Goal: Communication & Community: Share content

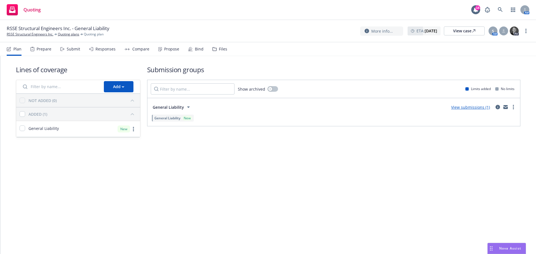
drag, startPoint x: 161, startPoint y: 51, endPoint x: 181, endPoint y: 49, distance: 19.6
click at [161, 51] on div "Propose" at bounding box center [168, 48] width 21 height 13
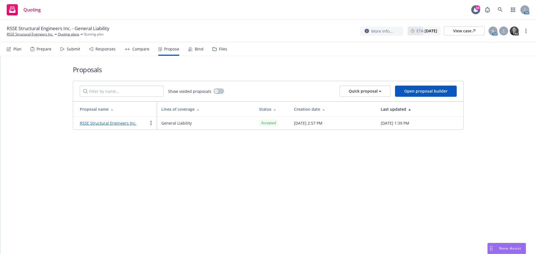
click at [198, 49] on div "Bind" at bounding box center [199, 49] width 9 height 4
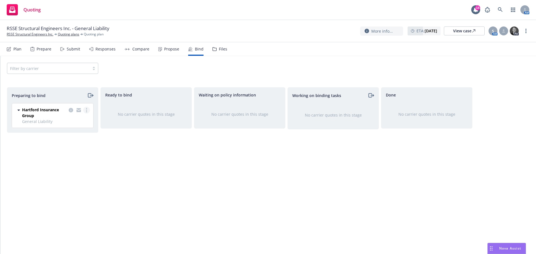
click at [87, 111] on circle "more" at bounding box center [86, 110] width 1 height 1
click at [169, 42] on div "Propose" at bounding box center [168, 48] width 21 height 13
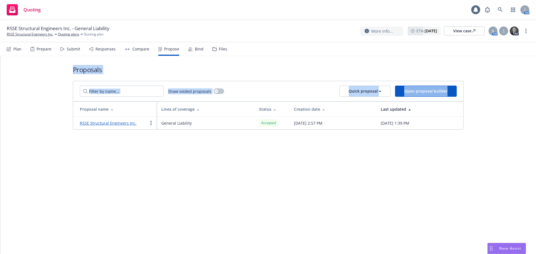
drag, startPoint x: 54, startPoint y: 59, endPoint x: 478, endPoint y: 160, distance: 435.8
click at [484, 162] on div "Proposals Show voided proposals Quick proposal Open proposal builder Proposal n…" at bounding box center [268, 155] width 536 height 198
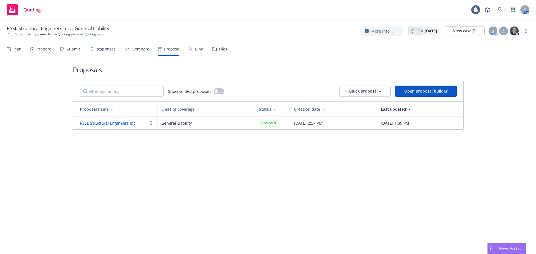
click at [0, 95] on div at bounding box center [0, 155] width 0 height 198
click at [191, 47] on div "Bind" at bounding box center [195, 48] width 15 height 13
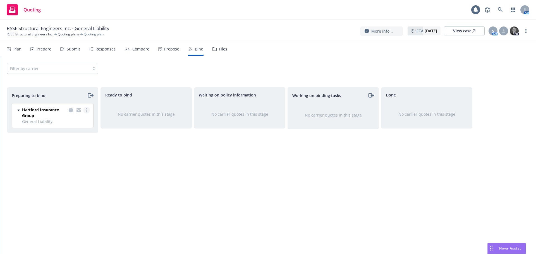
click at [85, 112] on link "more" at bounding box center [86, 110] width 7 height 7
click at [75, 131] on span "Log bind order" at bounding box center [55, 132] width 41 height 5
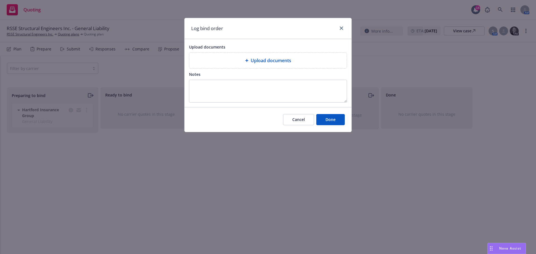
click at [260, 68] on div "Upload documents" at bounding box center [267, 61] width 157 height 16
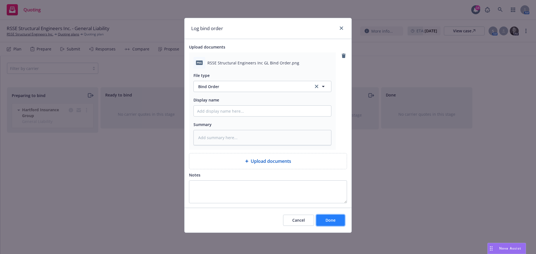
click at [341, 221] on button "Done" at bounding box center [330, 220] width 28 height 11
type textarea "x"
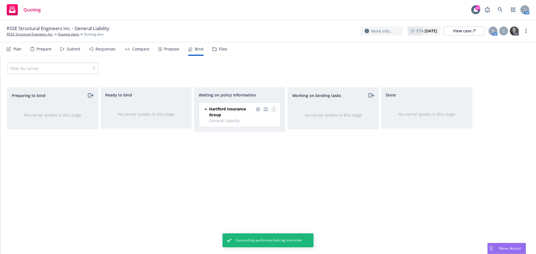
click at [271, 109] on div at bounding box center [266, 112] width 22 height 12
click at [272, 110] on link "more" at bounding box center [273, 109] width 7 height 7
click at [258, 120] on span "Create policies" at bounding box center [246, 120] width 41 height 5
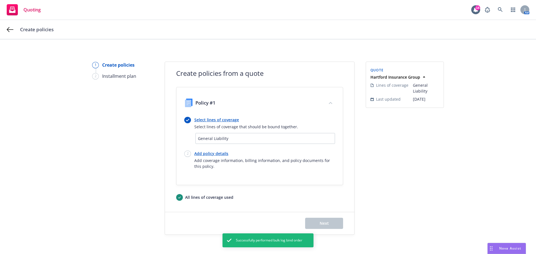
click at [212, 154] on link "Add policy details" at bounding box center [264, 154] width 141 height 6
select select "12"
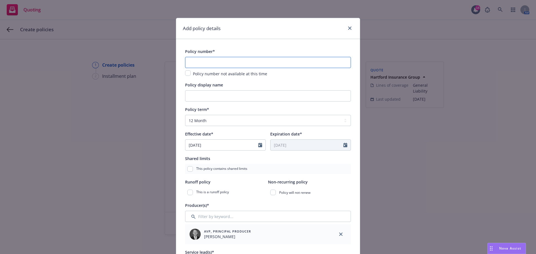
click at [250, 62] on input "text" at bounding box center [268, 62] width 166 height 11
paste input "57 SBM BV2NY1"
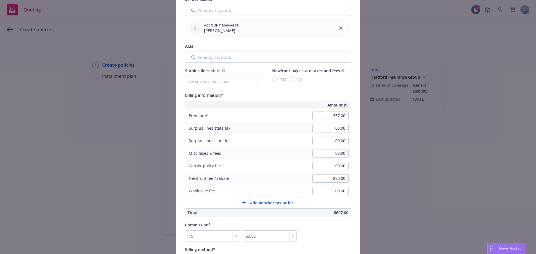
scroll to position [260, 0]
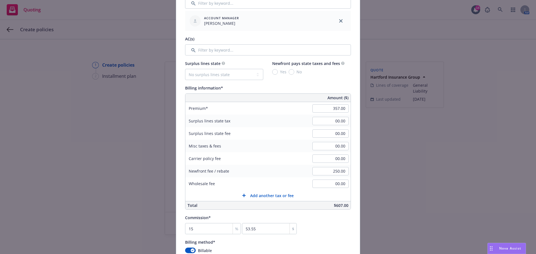
type input "57 SBM BV2NY1"
type input "00.00"
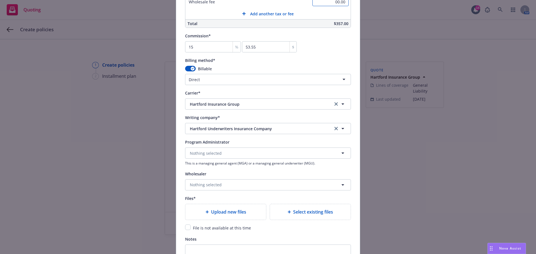
scroll to position [447, 0]
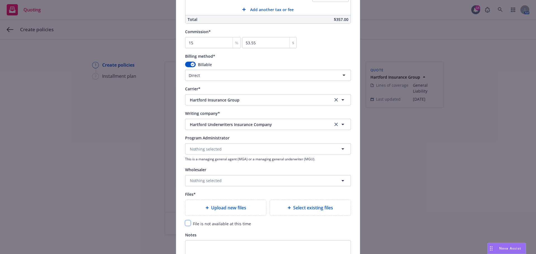
click at [185, 224] on input "checkbox" at bounding box center [188, 224] width 6 height 6
checkbox input "true"
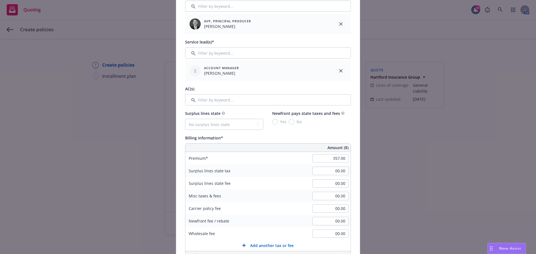
scroll to position [80, 0]
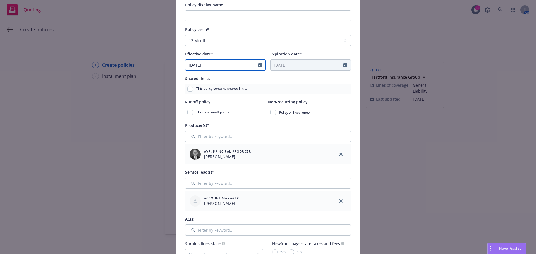
click at [258, 64] on icon "Calendar" at bounding box center [260, 65] width 4 height 4
click at [247, 80] on button "button" at bounding box center [247, 78] width 7 height 7
select select "10"
click at [245, 114] on span "18" at bounding box center [246, 114] width 8 height 7
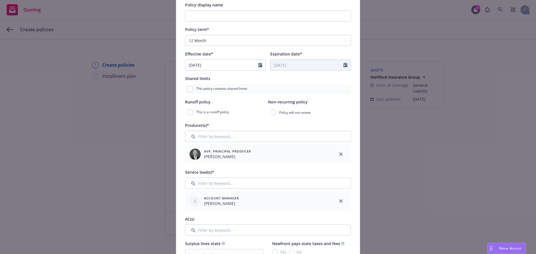
type input "10/18/2025"
type input "10/18/2026"
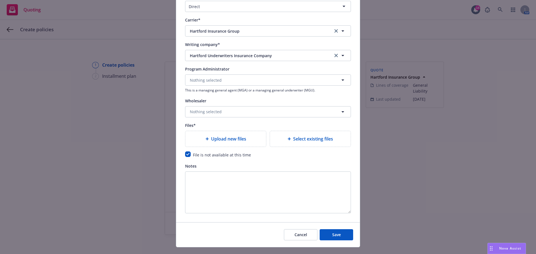
scroll to position [527, 0]
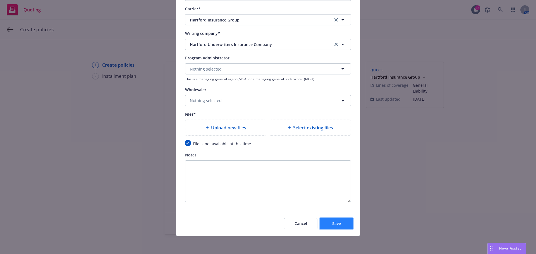
click at [335, 226] on span "Save" at bounding box center [336, 223] width 9 height 5
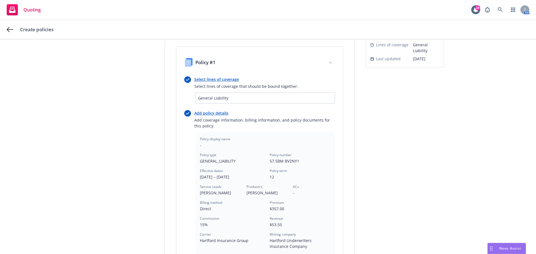
scroll to position [149, 0]
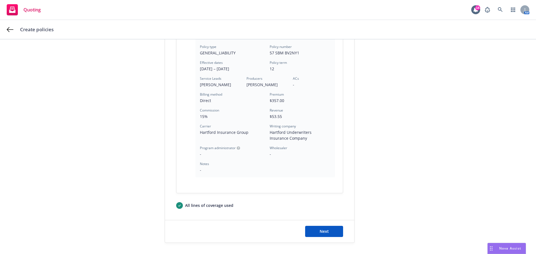
click at [322, 225] on div "Next" at bounding box center [259, 232] width 189 height 22
click at [322, 228] on button "Next" at bounding box center [324, 231] width 38 height 11
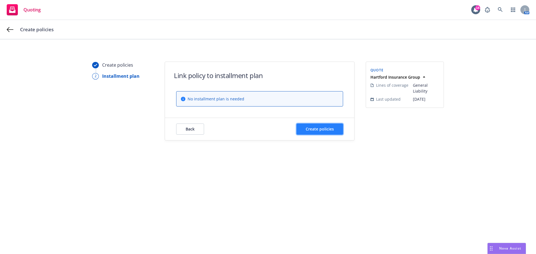
click at [321, 126] on button "Create policies" at bounding box center [319, 129] width 47 height 11
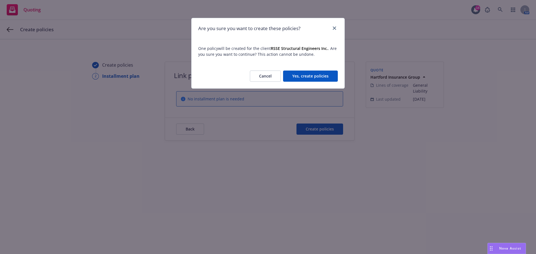
click at [318, 78] on button "Yes, create policies" at bounding box center [310, 76] width 55 height 11
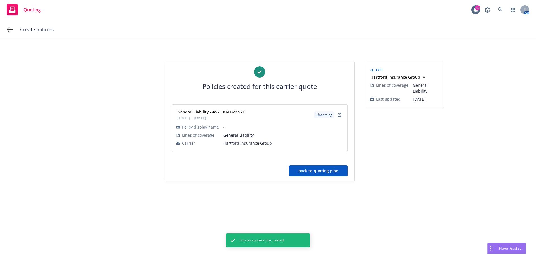
click at [325, 176] on button "Back to quoting plan" at bounding box center [318, 171] width 58 height 11
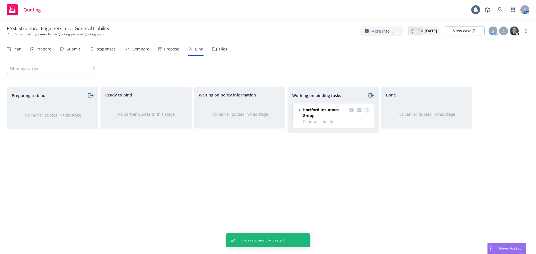
click at [368, 111] on link "more" at bounding box center [367, 110] width 7 height 7
click at [357, 134] on span "Move to done" at bounding box center [339, 132] width 39 height 5
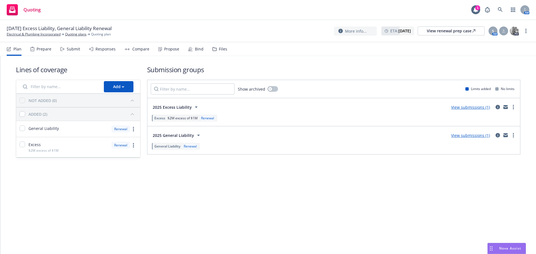
click at [167, 47] on div "Propose" at bounding box center [171, 49] width 15 height 4
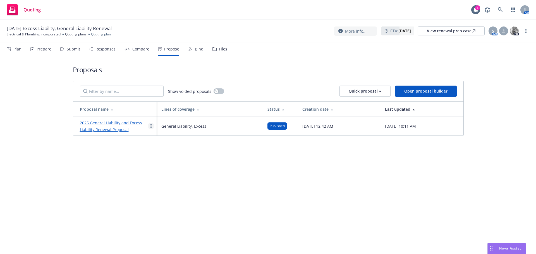
click at [153, 125] on link "more" at bounding box center [151, 126] width 7 height 7
click at [177, 172] on link "Void" at bounding box center [173, 173] width 50 height 11
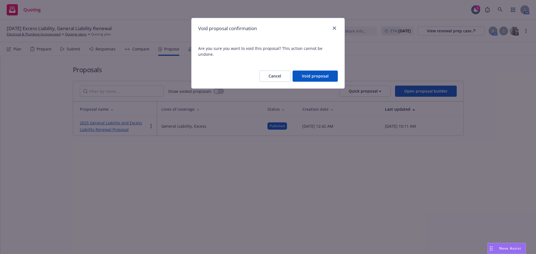
click at [331, 64] on div "Cancel Void proposal" at bounding box center [268, 76] width 153 height 25
click at [331, 71] on button "Void proposal" at bounding box center [315, 76] width 45 height 11
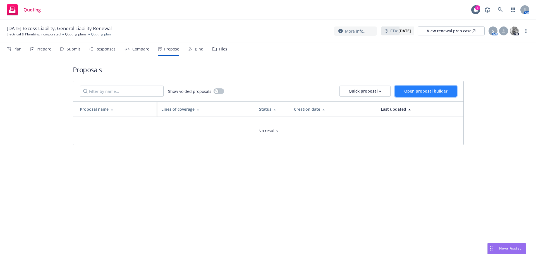
click at [434, 90] on span "Open proposal builder" at bounding box center [425, 91] width 43 height 5
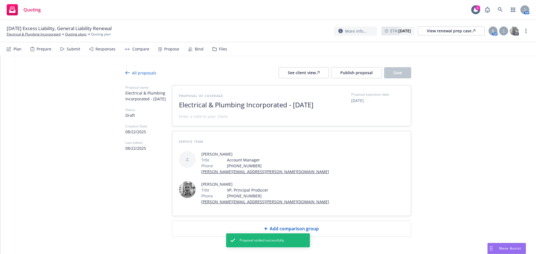
drag, startPoint x: 290, startPoint y: 105, endPoint x: 348, endPoint y: 133, distance: 64.7
click at [348, 126] on div "Proposal of coverage Electrical & Plumbing Incorporated - [DATE] Proposal expir…" at bounding box center [291, 105] width 239 height 41
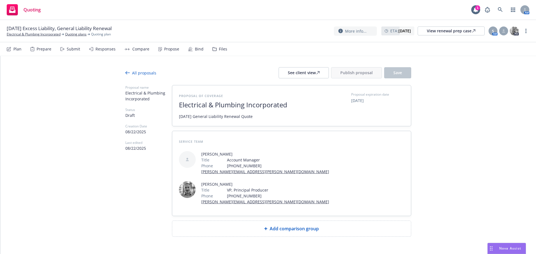
click at [291, 221] on div "Add comparison group" at bounding box center [291, 229] width 239 height 16
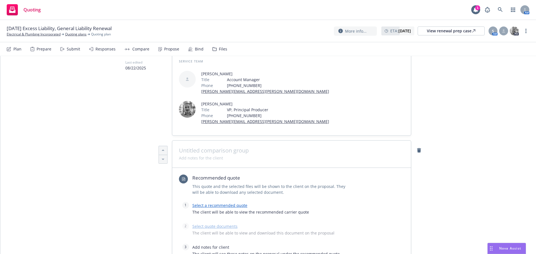
scroll to position [130, 0]
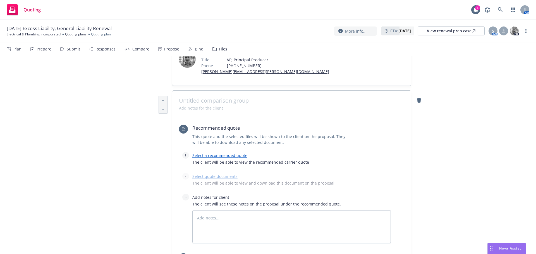
click at [208, 153] on link "Select a recommended quote" at bounding box center [219, 155] width 55 height 5
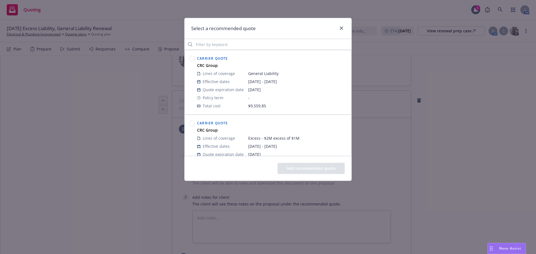
click at [192, 60] on circle at bounding box center [192, 58] width 5 height 5
click at [293, 168] on button "Add recommended quote" at bounding box center [311, 168] width 67 height 11
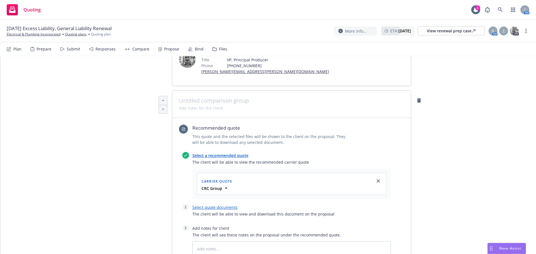
click at [202, 205] on link "Select quote documents" at bounding box center [214, 207] width 45 height 5
type textarea "x"
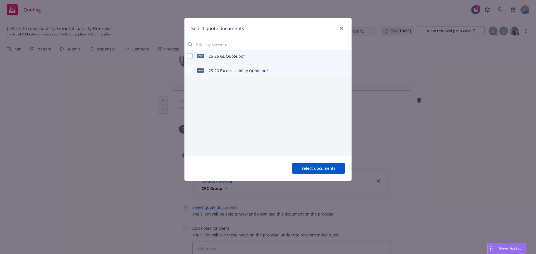
click at [190, 58] on input "checkbox" at bounding box center [190, 56] width 6 height 6
checkbox input "true"
click at [314, 168] on span "Select documents" at bounding box center [319, 168] width 34 height 5
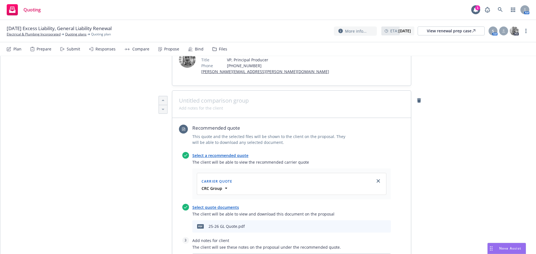
click at [375, 224] on icon "preview file" at bounding box center [376, 226] width 5 height 4
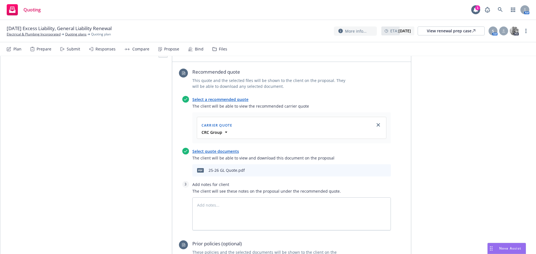
scroll to position [242, 0]
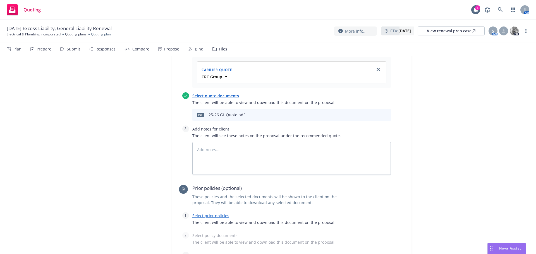
click at [217, 213] on link "Select prior policies" at bounding box center [210, 215] width 37 height 5
type textarea "x"
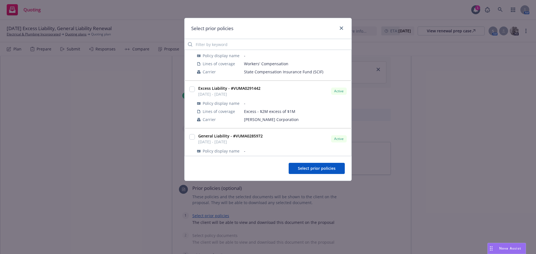
scroll to position [42, 0]
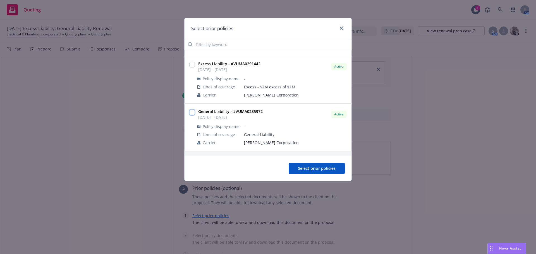
click at [192, 110] on input "checkbox" at bounding box center [192, 113] width 6 height 6
checkbox input "true"
click at [324, 168] on span "Select prior policies" at bounding box center [317, 168] width 38 height 5
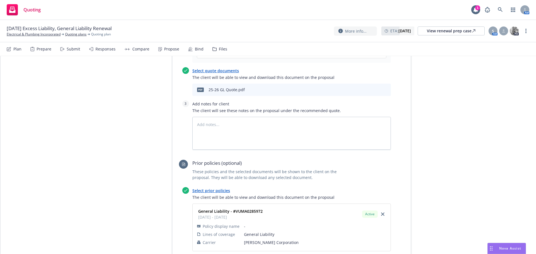
scroll to position [316, 0]
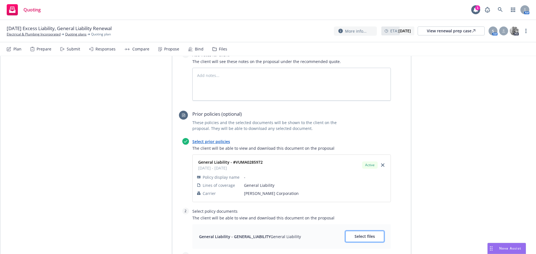
click at [363, 234] on span "Select files" at bounding box center [365, 236] width 20 height 5
type textarea "x"
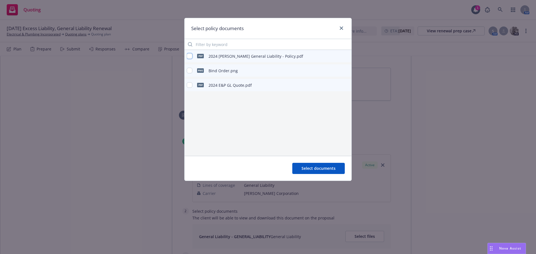
click at [189, 59] on input "checkbox" at bounding box center [190, 56] width 6 height 6
checkbox input "true"
click at [308, 166] on span "Select documents" at bounding box center [319, 168] width 34 height 5
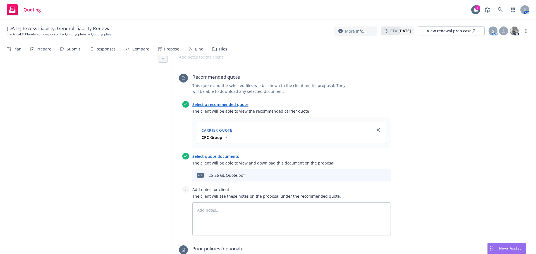
scroll to position [168, 0]
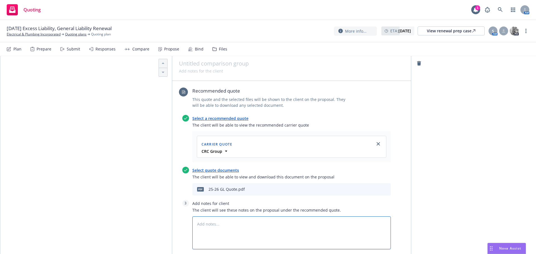
click at [242, 217] on textarea at bounding box center [291, 233] width 198 height 33
type textarea "x"
type textarea "S"
type textarea "x"
type textarea "Su"
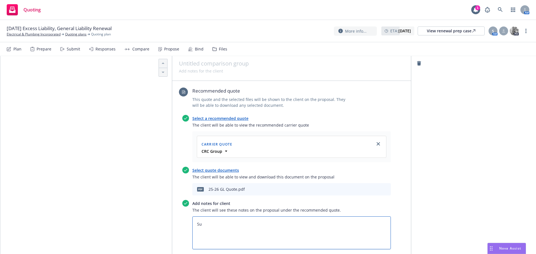
type textarea "x"
type textarea "Sub"
type textarea "x"
type textarea "Subj"
type textarea "x"
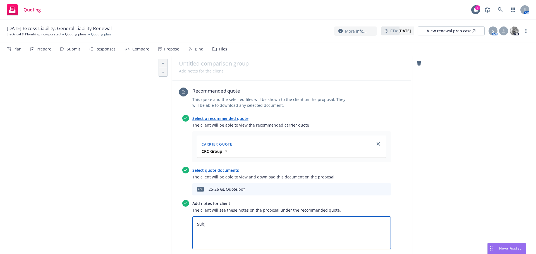
type textarea "Subje"
type textarea "x"
type textarea "Subjec"
type textarea "x"
type textarea "Subject"
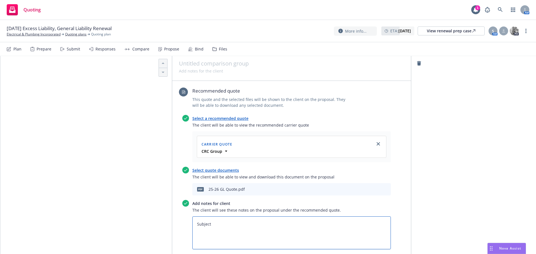
type textarea "x"
type textarea "Subjecti"
type textarea "x"
type textarea "Subjectiv"
type textarea "x"
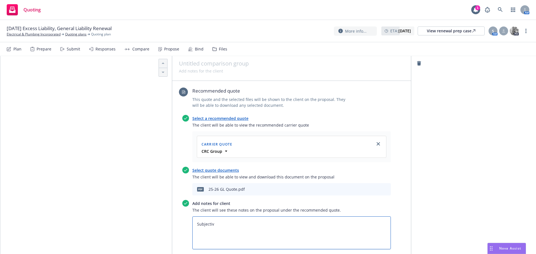
type textarea "Subjectivi"
type textarea "x"
type textarea "Subjectivit"
type textarea "x"
type textarea "Subjectiviti"
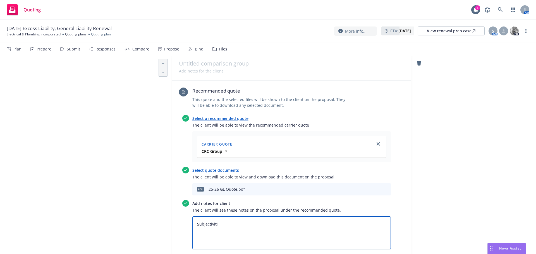
type textarea "x"
type textarea "Subjectivitie"
type textarea "x"
type textarea "Subjectivities"
type textarea "x"
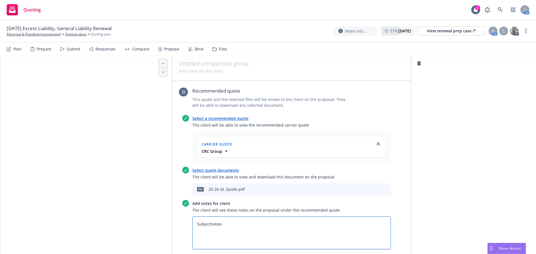
type textarea "Subjectivities"
type textarea "x"
type textarea "Subjectivities"
type textarea "x"
type textarea "Subjectivities:"
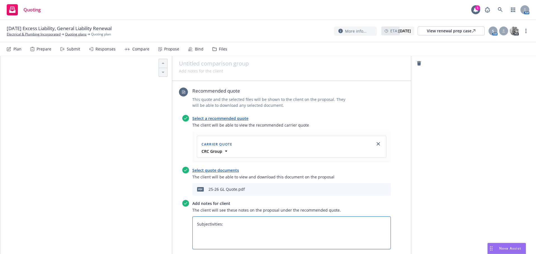
type textarea "x"
type textarea "Subjectivities:"
type textarea "x"
type textarea "Subjectivities:"
paste textarea "Completed Surplus Lines Tax Filing Form - Required [DATE] of Binding. • Receipt…"
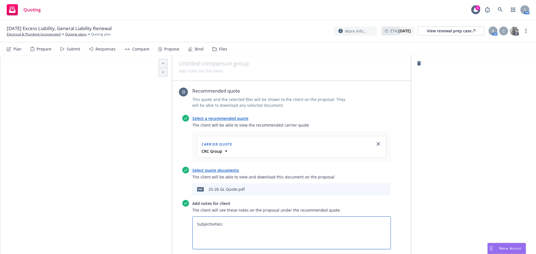
type textarea "x"
type textarea "Subjectivities: Completed Surplus Lines Tax Filing Form - Required [DATE] of Bi…"
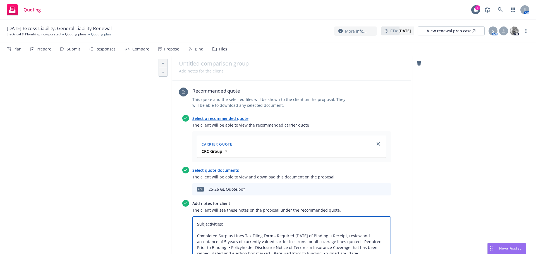
drag, startPoint x: 341, startPoint y: 206, endPoint x: 356, endPoint y: 211, distance: 15.8
click at [342, 217] on textarea "Subjectivities: Completed Surplus Lines Tax Filing Form - Required [DATE] of Bi…" at bounding box center [291, 242] width 198 height 51
type textarea "x"
type textarea "Subjectivities: Completed Surplus Lines Tax Filing Form - Required [DATE] of Bi…"
type textarea "x"
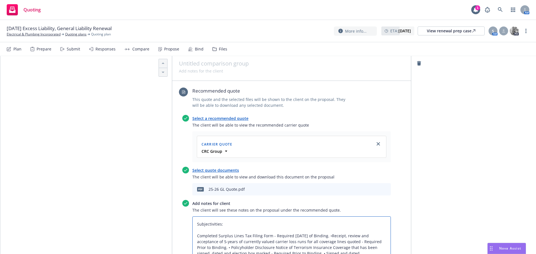
type textarea "Subjectivities: Completed Surplus Lines Tax Filing Form - Required [DATE] of Bi…"
type textarea "x"
type textarea "Subjectivities: Completed Surplus Lines Tax Filing Form - Required [DATE] of Bi…"
type textarea "x"
type textarea "Subjectivities: Completed Surplus Lines Tax Filing Form - Required [DATE] of Bi…"
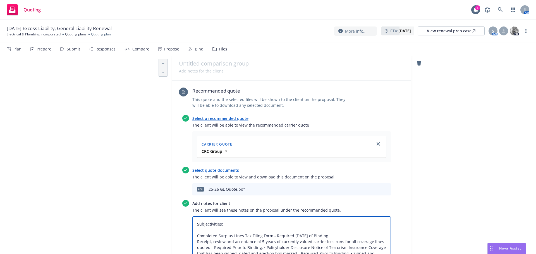
click at [263, 218] on textarea "Subjectivities: Completed Surplus Lines Tax Filing Form - Required [DATE] of Bi…" at bounding box center [291, 242] width 198 height 51
type textarea "x"
type textarea "Subjectivities: Completed Surplus Lines Tax Filing Form - Required [DATE] of Bi…"
type textarea "x"
type textarea "Subjectivities: Completed Surplus Lines Tax Filing Form - Required [DATE] of Bi…"
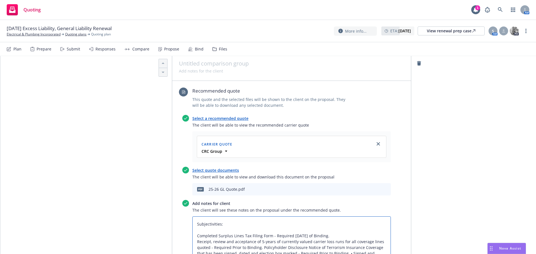
type textarea "x"
type textarea "Subjectivities: Completed Surplus Lines Tax Filing Form - Required [DATE] of Bi…"
type textarea "x"
type textarea "Subjectivities: Completed Surplus Lines Tax Filing Form - Required [DATE] of Bi…"
click at [287, 229] on textarea "Subjectivities: Completed Surplus Lines Tax Filing Form - Required [DATE] of Bi…" at bounding box center [291, 245] width 198 height 56
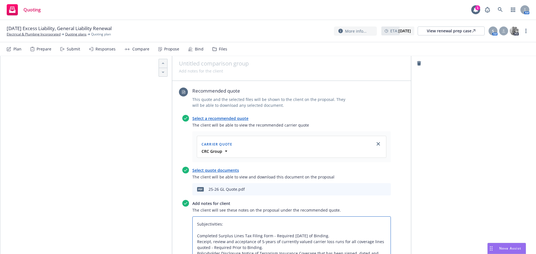
type textarea "x"
type textarea "Subjectivities: Completed Surplus Lines Tax Filing Form - Required [DATE] of Bi…"
type textarea "x"
type textarea "Subjectivities: Completed Surplus Lines Tax Filing Form - Required [DATE] of Bi…"
type textarea "x"
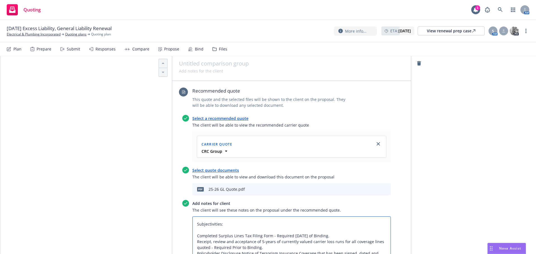
type textarea "Subjectivities: Completed Surplus Lines Tax Filing Form - Required [DATE] of Bi…"
type textarea "x"
type textarea "Subjectivities: Completed Surplus Lines Tax Filing Form - Required [DATE] of Bi…"
click at [193, 217] on textarea "Subjectivities: Completed Surplus Lines Tax Filing Form - Required [DATE] of Bi…" at bounding box center [291, 245] width 198 height 56
type textarea "x"
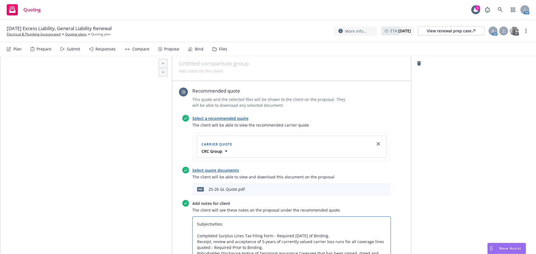
type textarea "Subjectivities: -Completed Surplus Lines Tax Filing Form - Required [DATE] of B…"
type textarea "x"
type textarea "Subjectivities: - Completed Surplus Lines Tax Filing Form - Required [DATE] of …"
type textarea "x"
type textarea "Subjectivities: - Completed Surplus Lines Tax Filing Form - Required [DATE] of …"
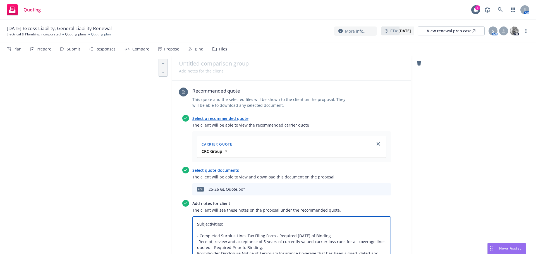
type textarea "x"
type textarea "Subjectivities: - Completed Surplus Lines Tax Filing Form - Required [DATE] of …"
type textarea "x"
type textarea "Subjectivities: - Completed Surplus Lines Tax Filing Form - Required [DATE] of …"
type textarea "x"
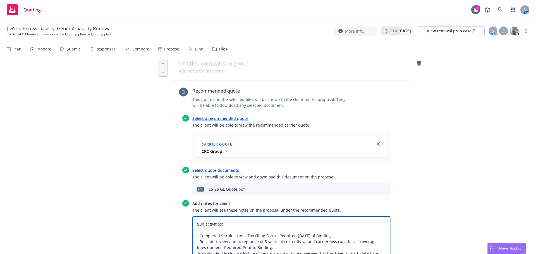
type textarea "Subjectivities: - Completed Surplus Lines Tax Filing Form - Required [DATE] of …"
type textarea "x"
type textarea "Subjectivities: - Completed Surplus Lines Tax Filing Form - Required [DATE] of …"
type textarea "x"
type textarea "Subjectivities: - Completed Surplus Lines Tax Filing Form - Required [DATE] of …"
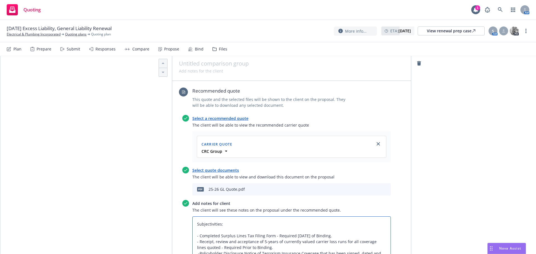
type textarea "x"
type textarea "Subjectivities: - Completed Surplus Lines Tax Filing Form - Required [DATE] of …"
type textarea "x"
type textarea "Subjectivities: - Completed Surplus Lines Tax Filing Form - Required [DATE] of …"
type textarea "x"
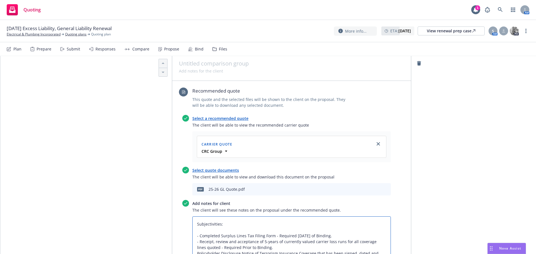
type textarea "Subjectivities: - Completed Surplus Lines Tax Filing Form - Required [DATE] of …"
type textarea "x"
type textarea "Subjectivities: - Completed Surplus Lines Tax Filing Form - Required [DATE] of …"
type textarea "x"
type textarea "Subjectivities: - Completed Surplus Lines Tax Filing Form - Required [DATE] of …"
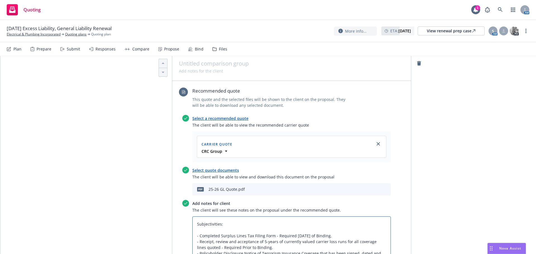
type textarea "x"
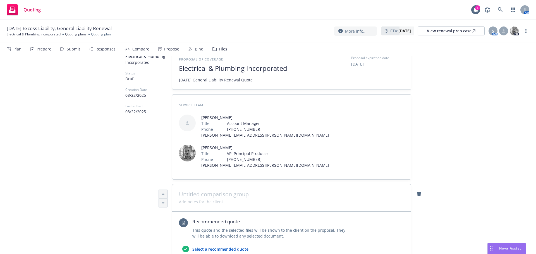
scroll to position [0, 0]
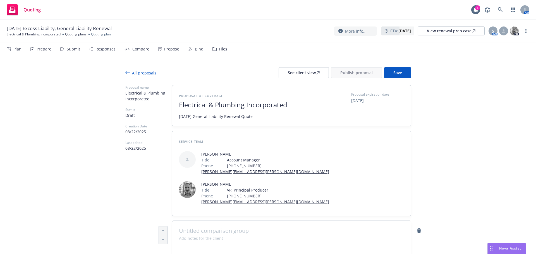
type textarea "Subjectivities: - Completed Surplus Lines Tax Filing Form - Required [DATE] of …"
click at [398, 80] on div at bounding box center [268, 81] width 286 height 7
click at [397, 72] on span "Save" at bounding box center [397, 72] width 9 height 5
click at [307, 76] on div "See client view" at bounding box center [304, 73] width 32 height 11
click at [366, 75] on button "Publish proposal" at bounding box center [356, 72] width 51 height 11
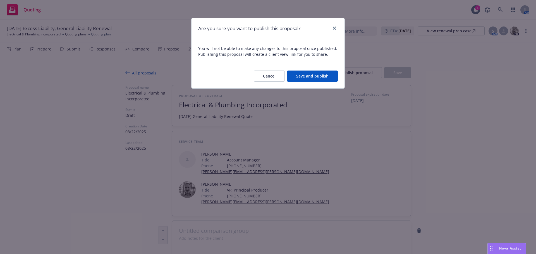
click at [326, 78] on button "Save and publish" at bounding box center [312, 76] width 51 height 11
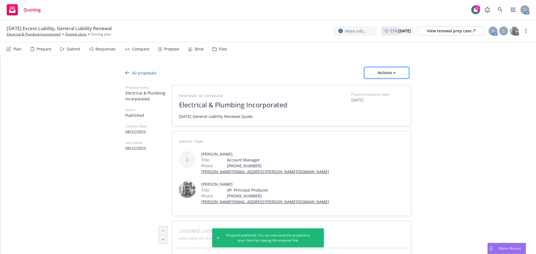
click at [388, 73] on div "Actions" at bounding box center [387, 73] width 26 height 11
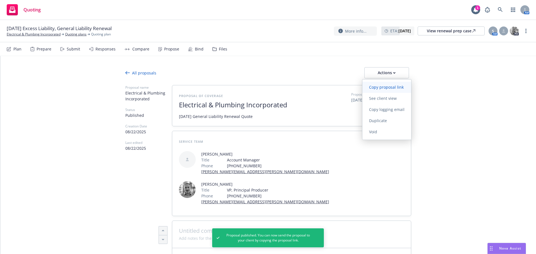
click at [382, 90] on link "Copy proposal link" at bounding box center [386, 87] width 49 height 11
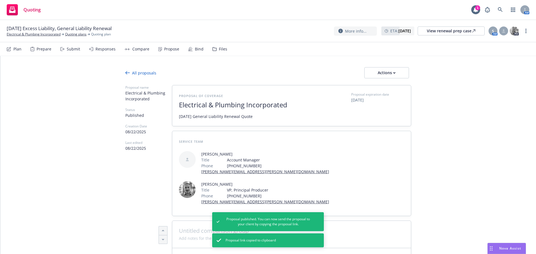
type textarea "x"
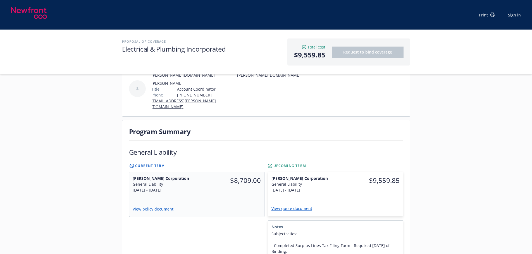
scroll to position [223, 0]
